Goal: Find contact information: Find contact information

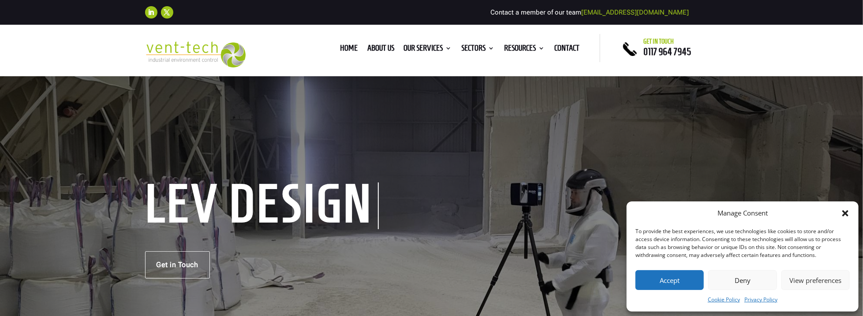
click at [669, 278] on button "Accept" at bounding box center [669, 280] width 68 height 20
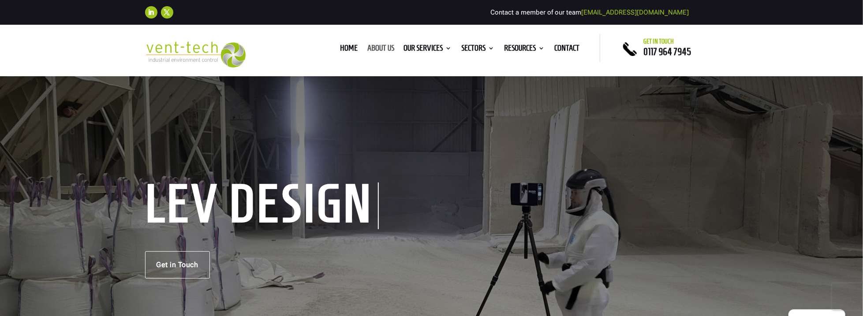
click at [377, 45] on link "About us" at bounding box center [380, 50] width 27 height 10
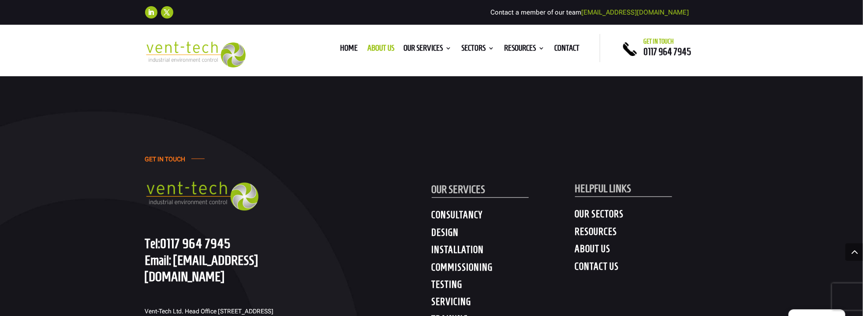
scroll to position [2822, 0]
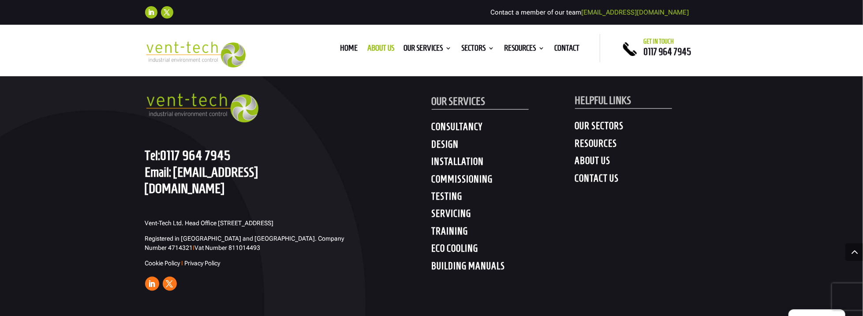
click at [588, 172] on h4 "CONTACT US" at bounding box center [646, 180] width 143 height 16
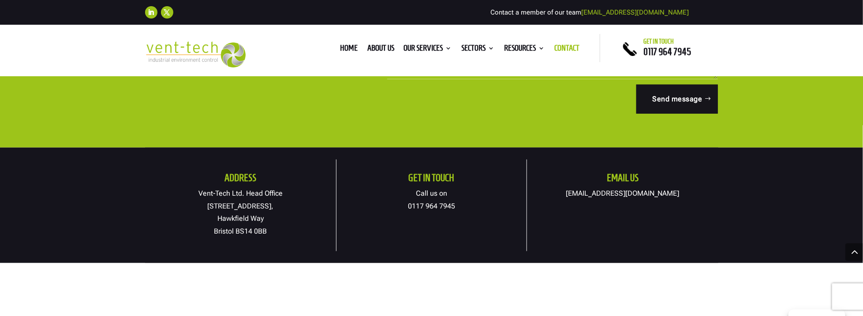
scroll to position [441, 0]
